Goal: Task Accomplishment & Management: Manage account settings

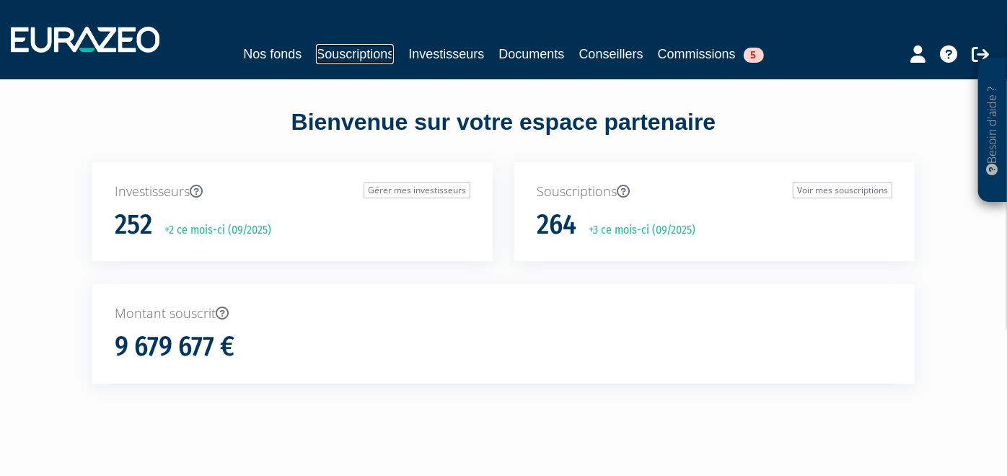
click at [330, 53] on link "Souscriptions" at bounding box center [355, 54] width 78 height 20
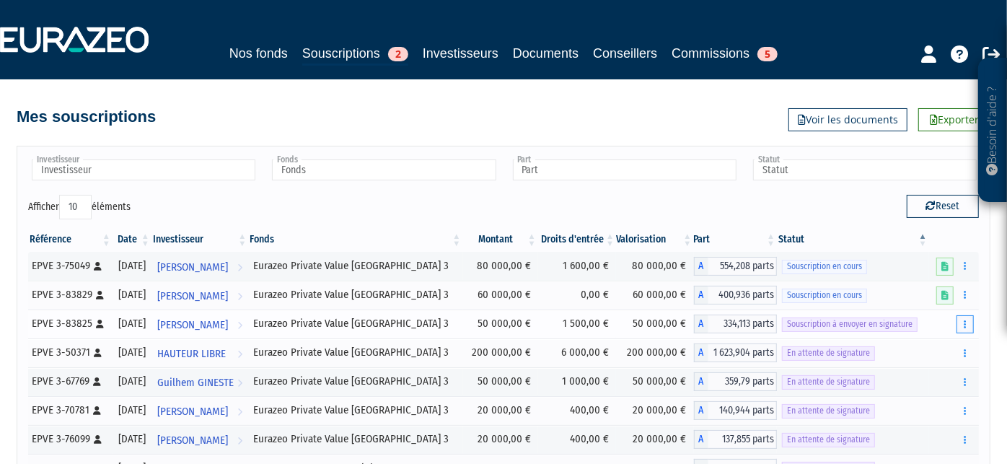
click at [967, 323] on button "button" at bounding box center [964, 324] width 17 height 18
click at [962, 327] on button "button" at bounding box center [964, 324] width 17 height 18
click at [938, 348] on link "Envoyer à signer" at bounding box center [928, 350] width 82 height 24
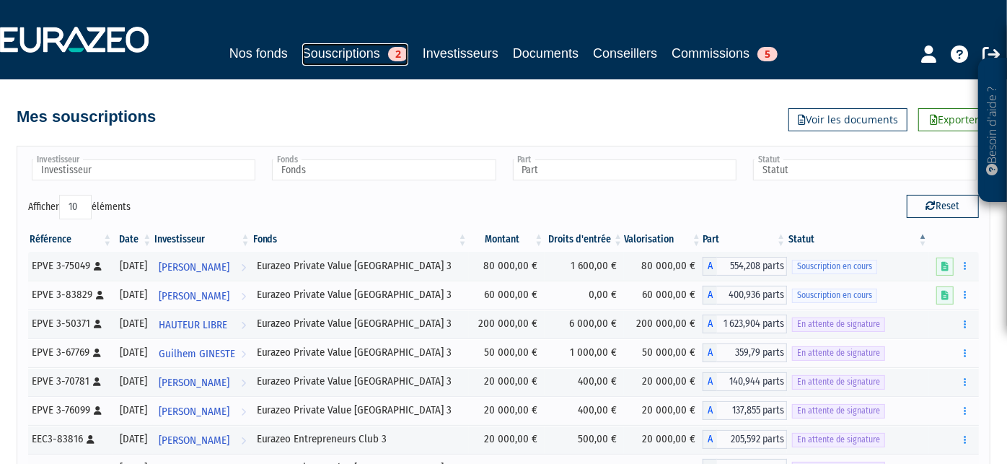
click at [321, 48] on link "Souscriptions 2" at bounding box center [355, 54] width 106 height 22
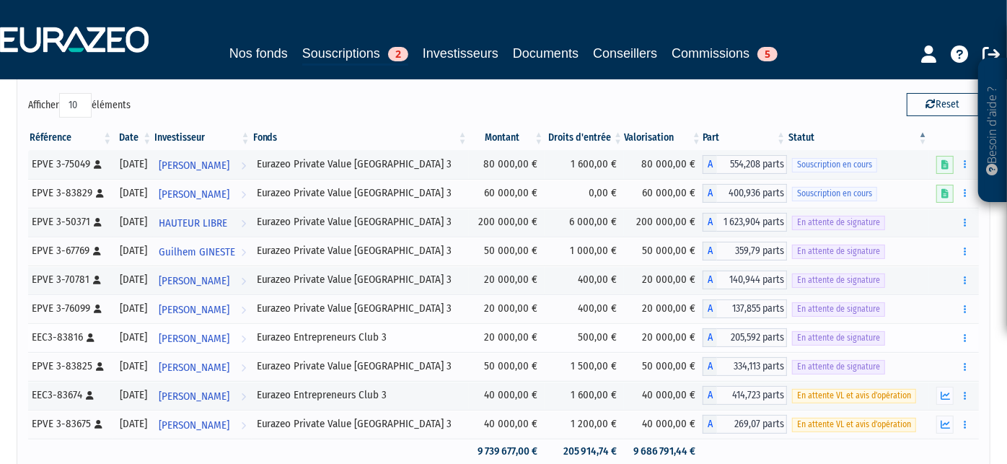
scroll to position [102, 0]
